Goal: Task Accomplishment & Management: Use online tool/utility

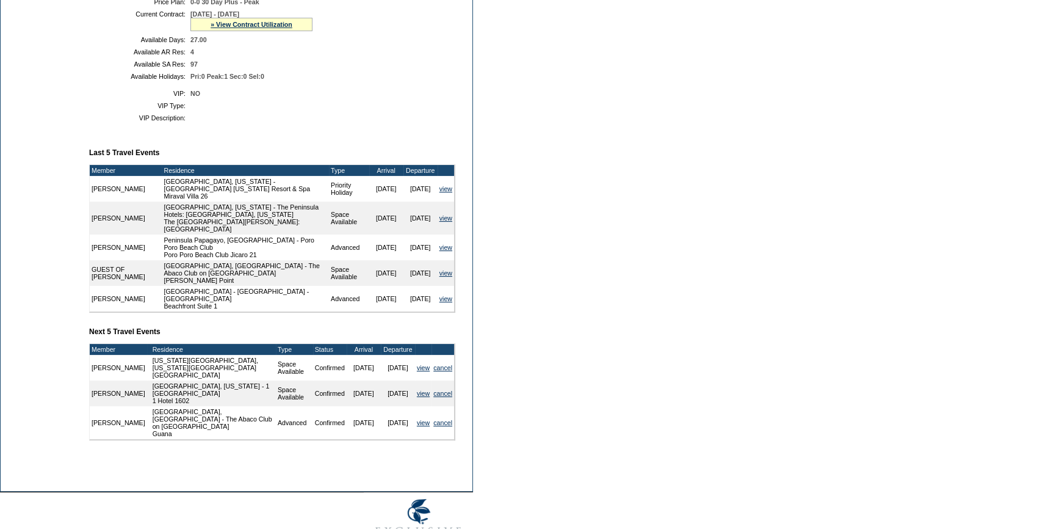
scroll to position [369, 0]
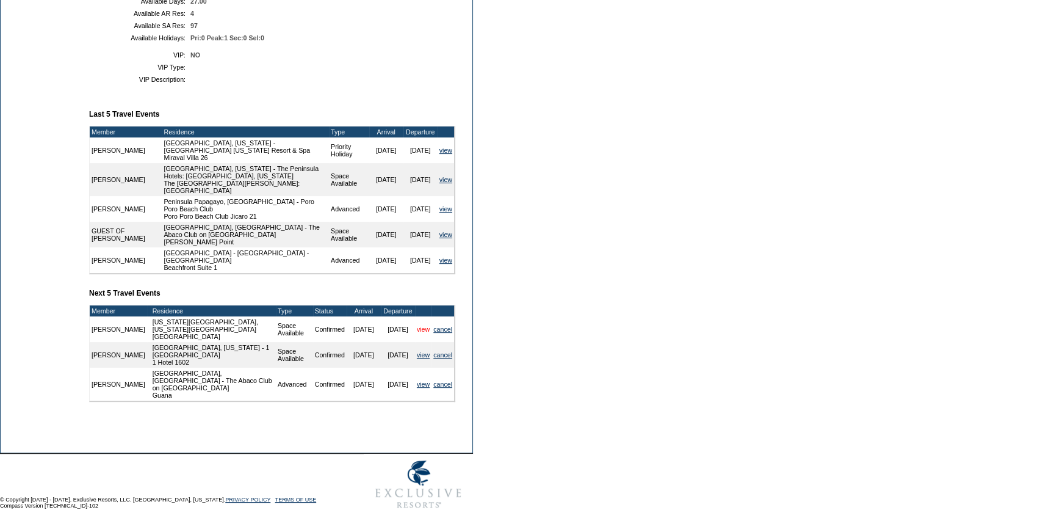
click at [422, 327] on link "view" at bounding box center [423, 328] width 13 height 7
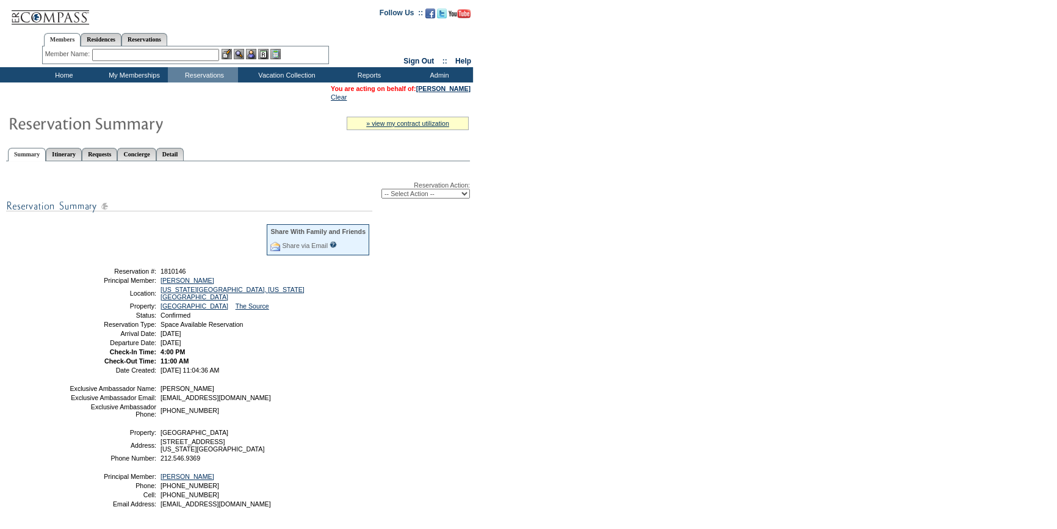
click at [403, 190] on select "-- Select Action -- Modify Reservation Dates Modify Reservation Cost Modify Occ…" at bounding box center [426, 194] width 89 height 10
select select "ChangeOccupancy"
click at [382, 189] on select "-- Select Action -- Modify Reservation Dates Modify Reservation Cost Modify Occ…" at bounding box center [426, 194] width 89 height 10
